Goal: Information Seeking & Learning: Learn about a topic

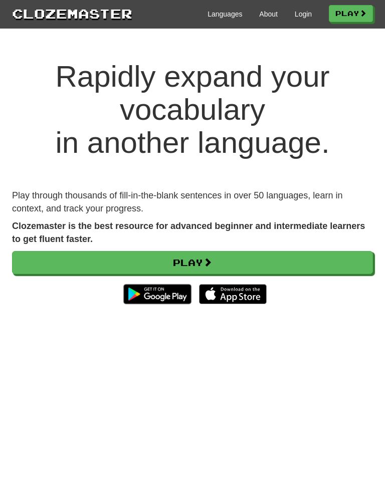
click at [343, 253] on link "Play" at bounding box center [192, 262] width 361 height 23
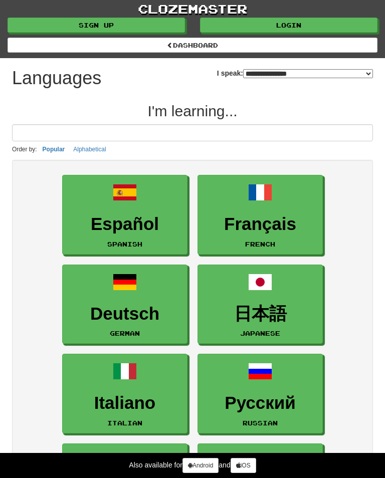
select select "*******"
click at [91, 215] on h3 "Español" at bounding box center [125, 225] width 114 height 20
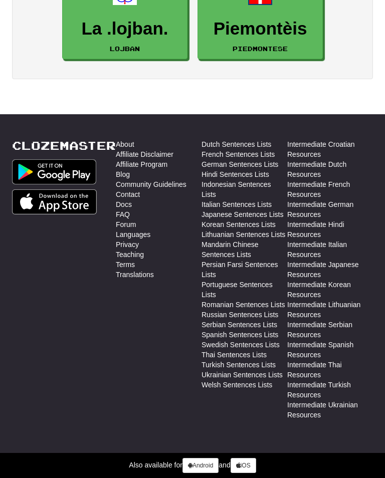
scroll to position [3250, 0]
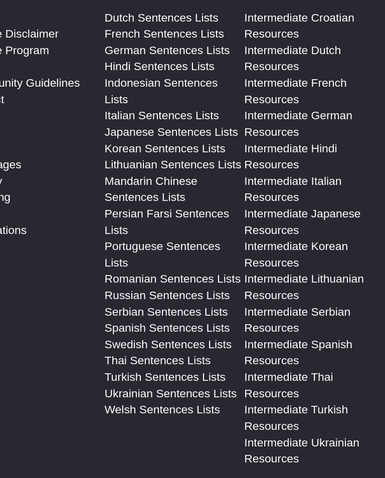
click at [202, 317] on link "Spanish Sentences Lists" at bounding box center [240, 322] width 77 height 10
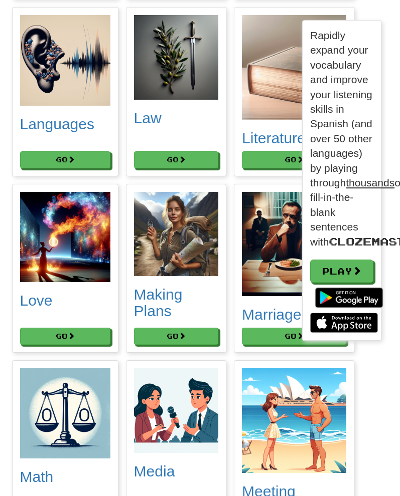
scroll to position [2921, 0]
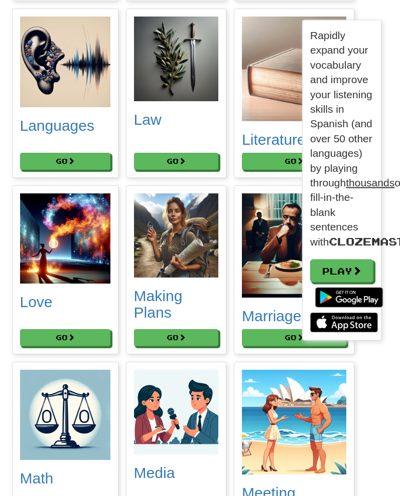
click at [52, 134] on h2 "Languages" at bounding box center [65, 126] width 90 height 17
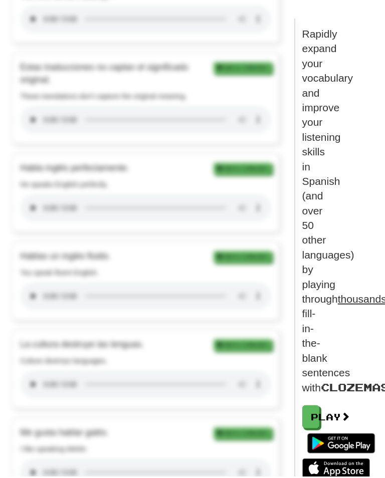
scroll to position [1347, 0]
